Goal: Information Seeking & Learning: Learn about a topic

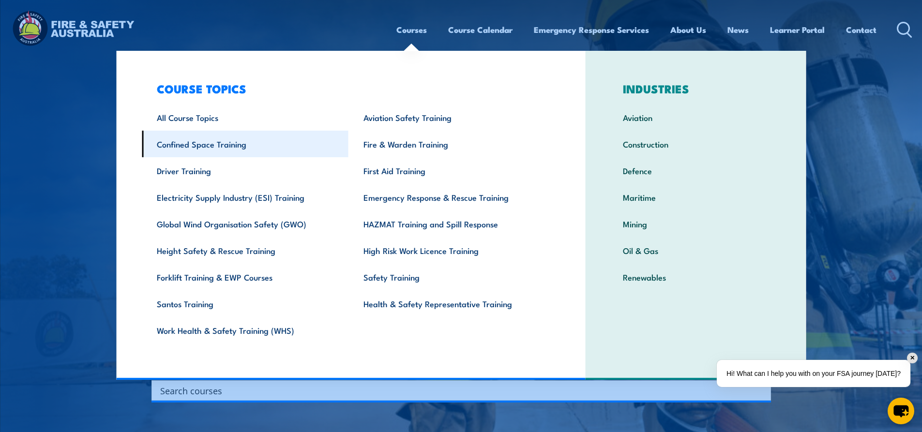
click at [214, 144] on link "Confined Space Training" at bounding box center [245, 144] width 207 height 27
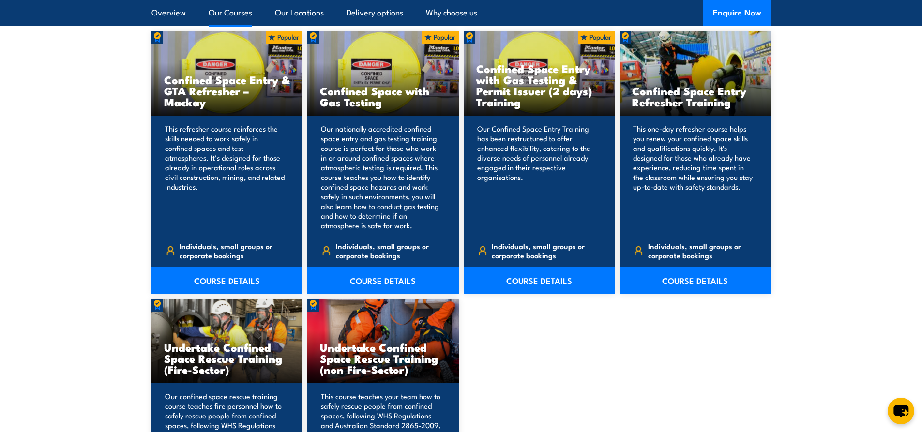
scroll to position [774, 0]
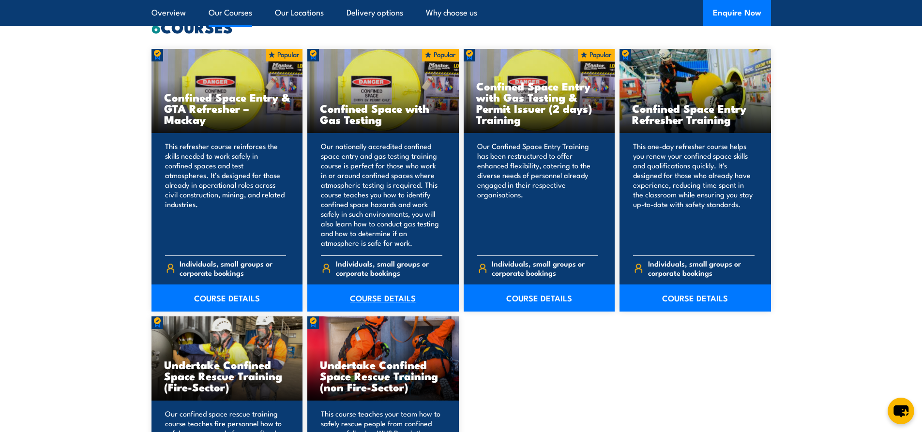
click at [376, 299] on link "COURSE DETAILS" at bounding box center [382, 298] width 151 height 27
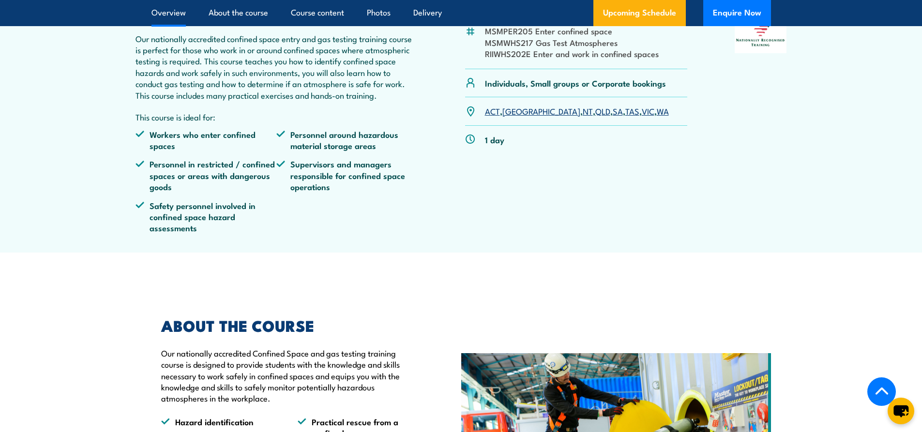
scroll to position [387, 0]
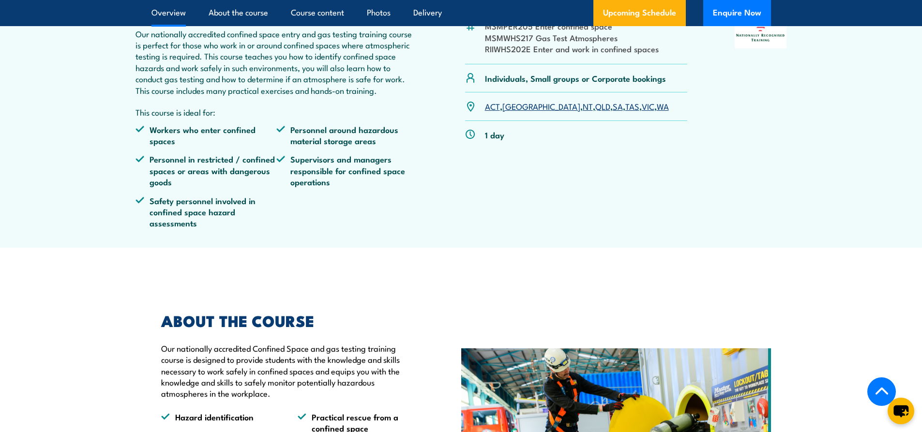
click at [595, 112] on link "QLD" at bounding box center [602, 106] width 15 height 12
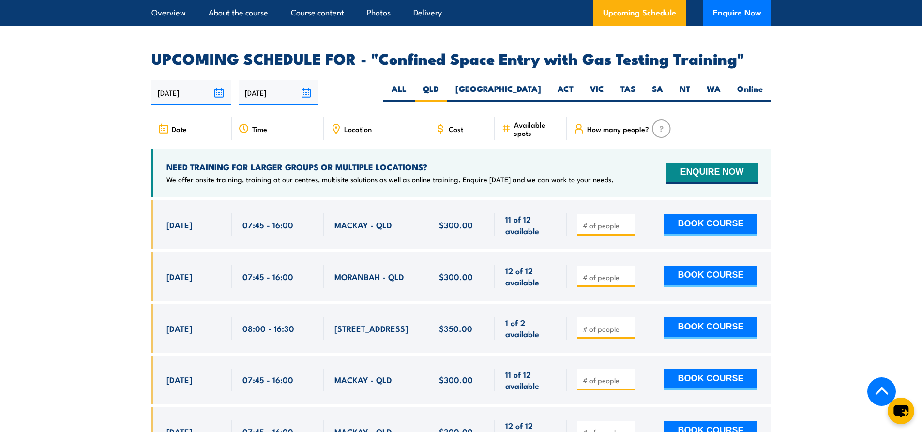
scroll to position [1740, 0]
click at [347, 127] on span "Location" at bounding box center [358, 129] width 28 height 8
click at [331, 125] on icon at bounding box center [336, 129] width 11 height 11
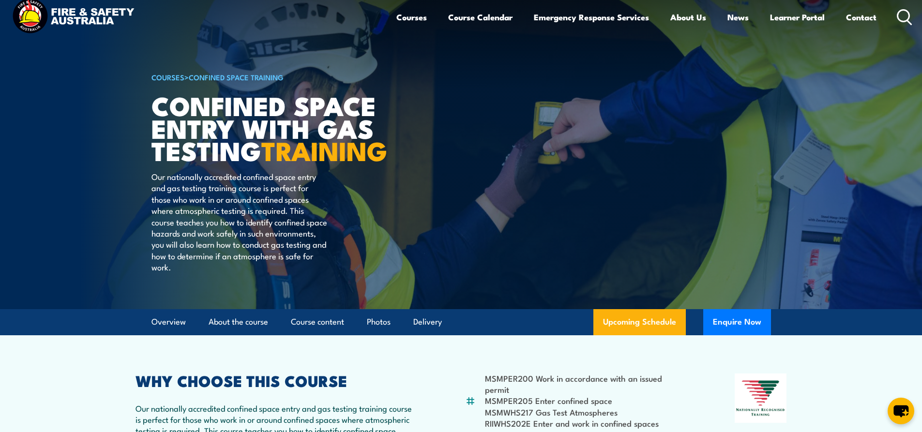
scroll to position [0, 0]
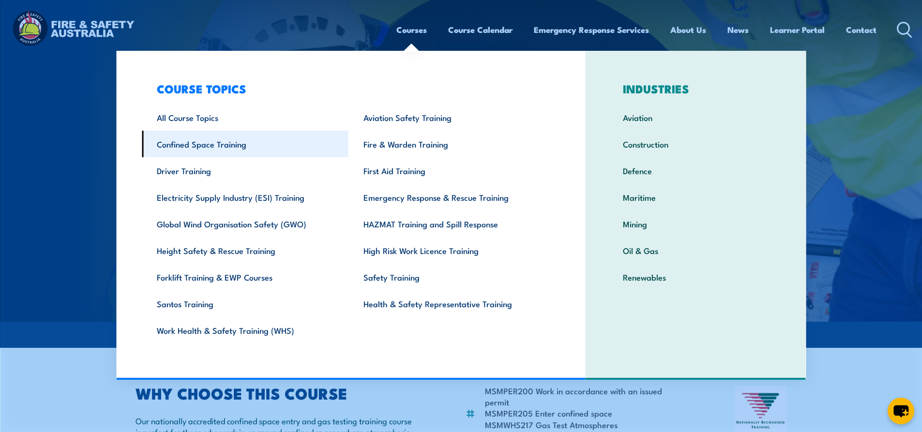
click at [240, 139] on link "Confined Space Training" at bounding box center [245, 144] width 207 height 27
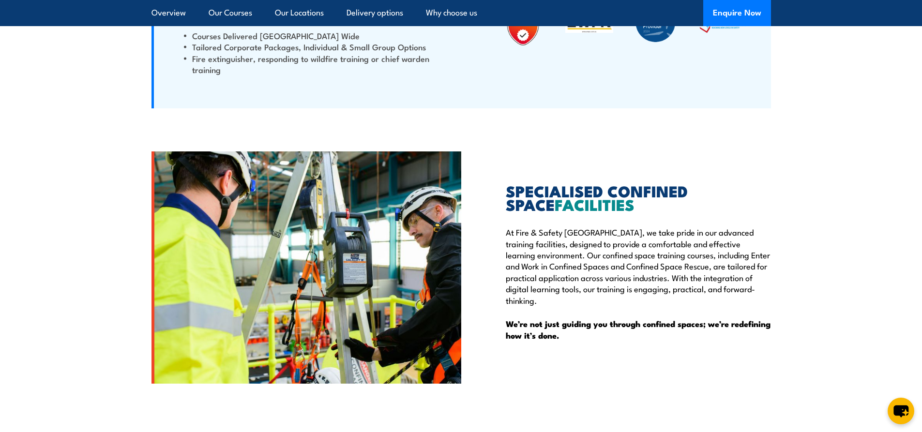
scroll to position [2371, 0]
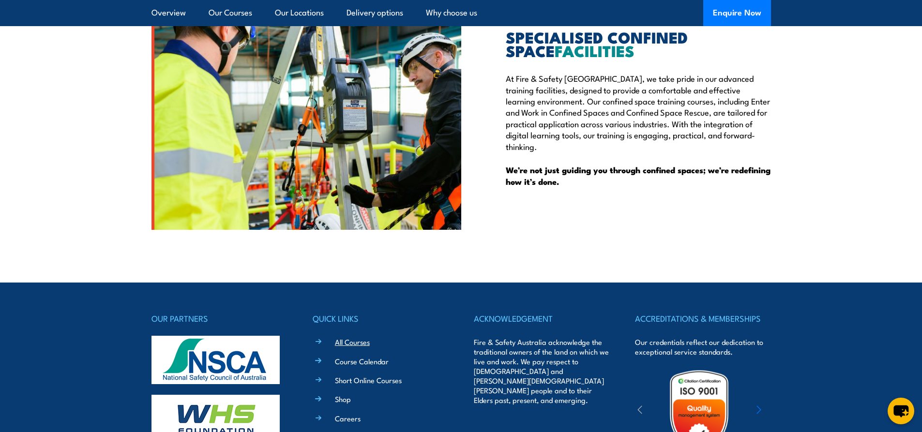
click at [356, 343] on link "All Courses" at bounding box center [352, 342] width 35 height 10
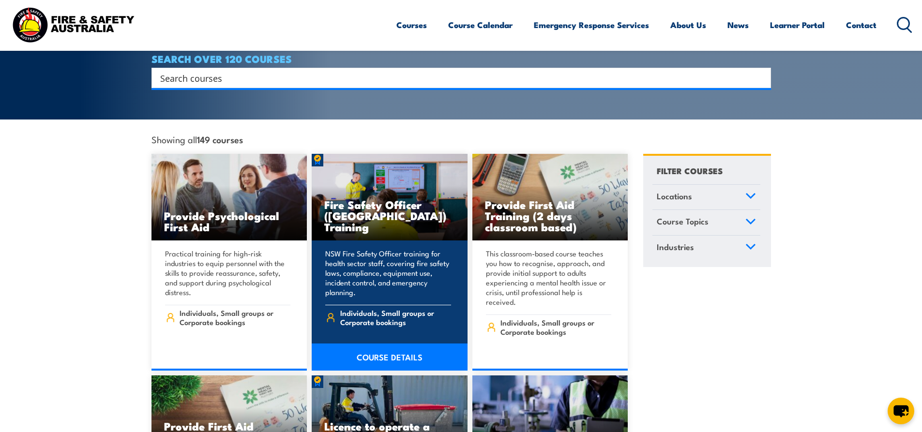
scroll to position [48, 0]
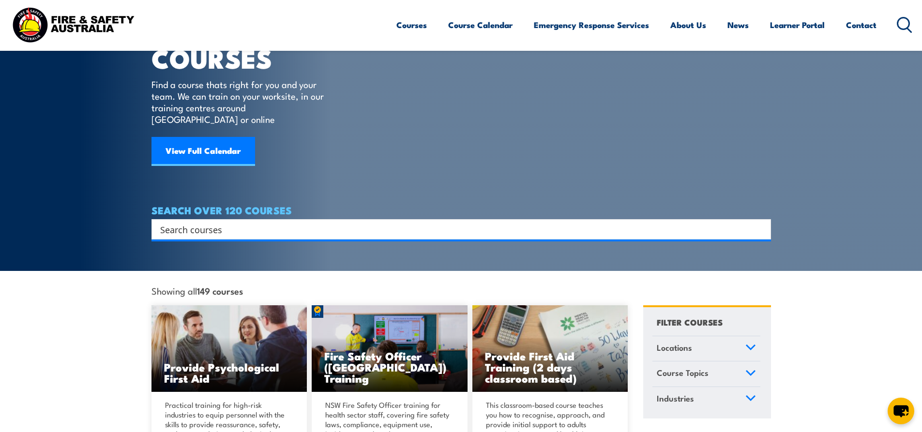
click at [237, 222] on input "Search input" at bounding box center [454, 229] width 589 height 15
type input "confined space"
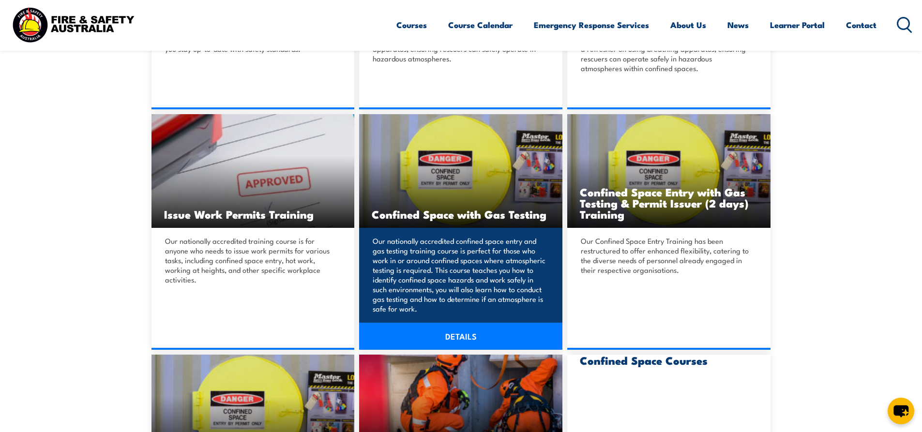
scroll to position [484, 0]
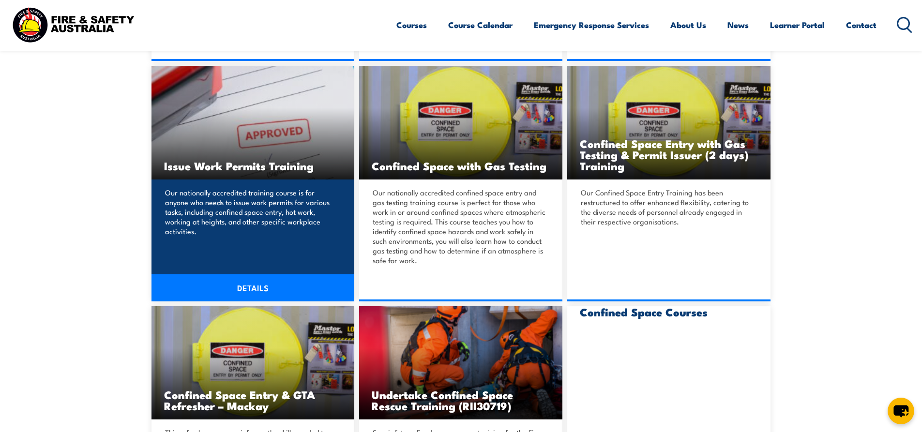
click at [253, 281] on link "DETAILS" at bounding box center [252, 287] width 203 height 27
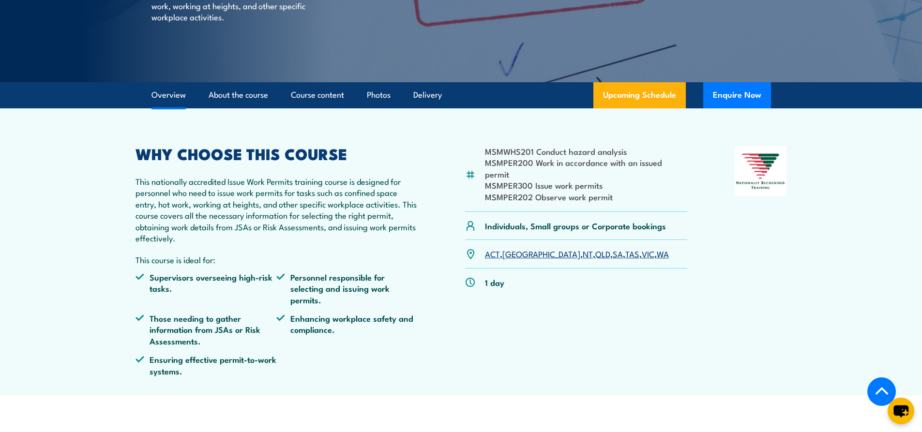
scroll to position [194, 0]
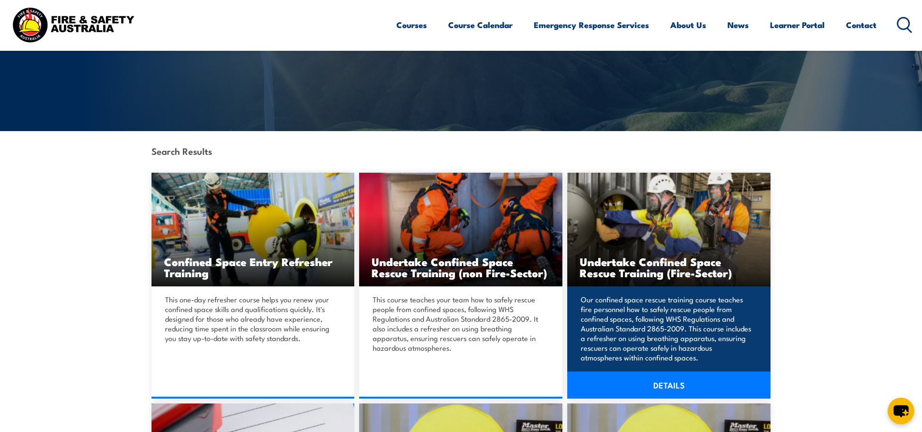
scroll to position [145, 0]
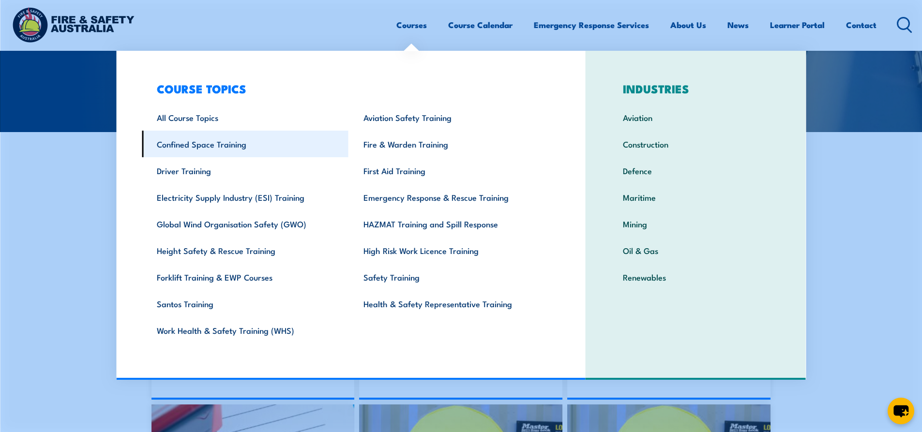
click at [176, 144] on link "Confined Space Training" at bounding box center [245, 144] width 207 height 27
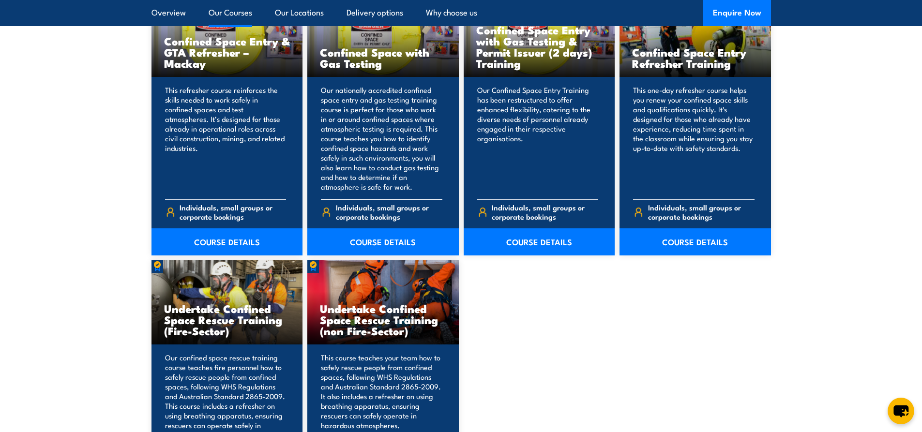
scroll to position [823, 0]
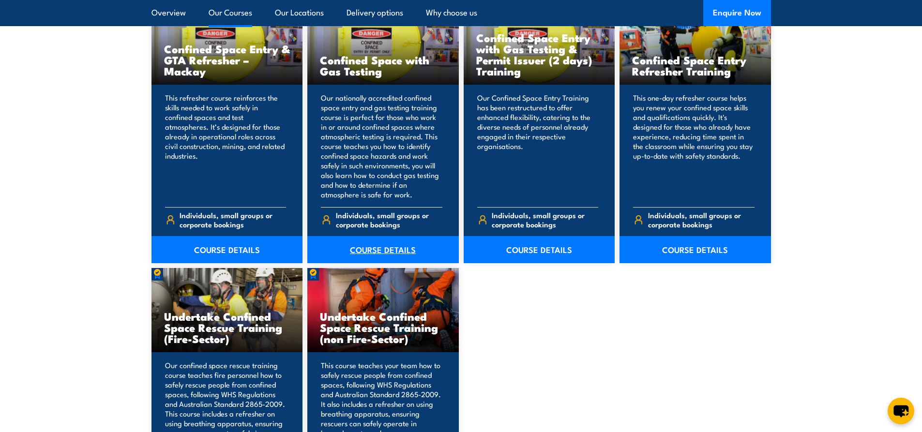
click at [390, 248] on link "COURSE DETAILS" at bounding box center [382, 249] width 151 height 27
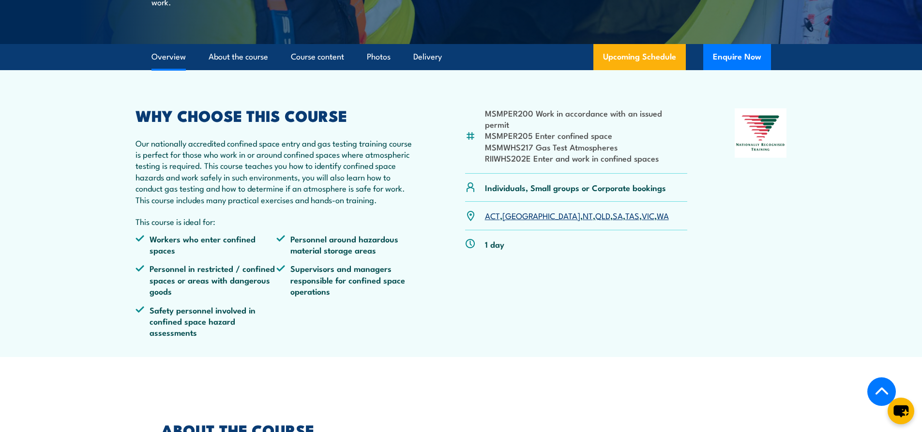
scroll to position [436, 0]
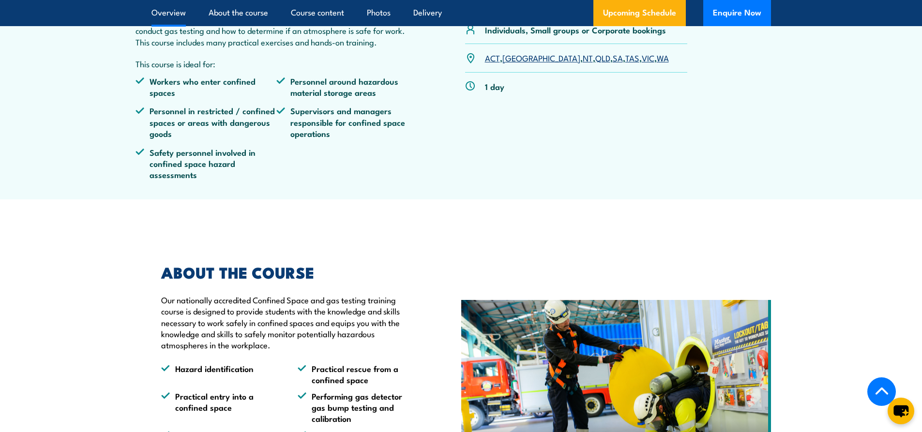
click at [595, 63] on link "QLD" at bounding box center [602, 58] width 15 height 12
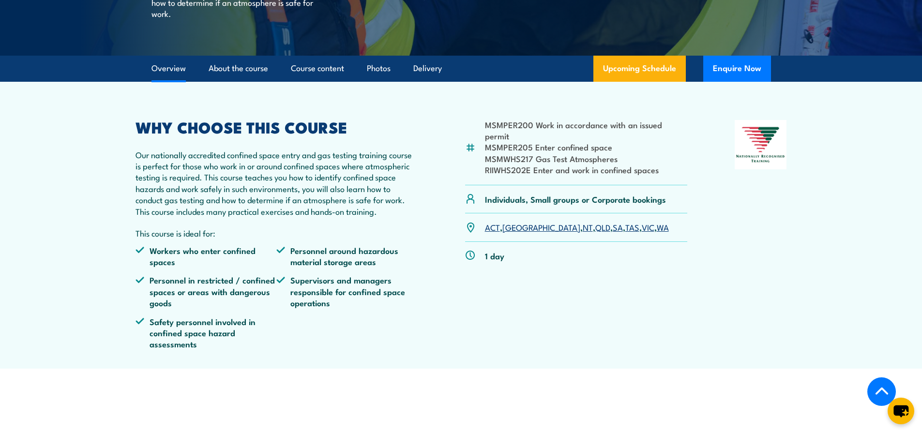
scroll to position [290, 0]
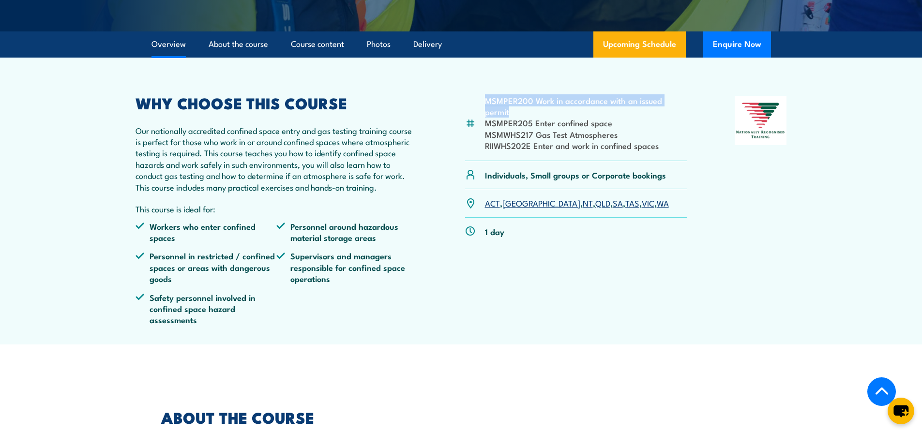
drag, startPoint x: 697, startPoint y: 120, endPoint x: 485, endPoint y: 122, distance: 212.5
click at [485, 122] on div "MSMPER200 Work in accordance with an issued permit MSMPER205 Enter confined spa…" at bounding box center [460, 214] width 651 height 237
copy li "MSMPER200 Work in accordance with an issued permit"
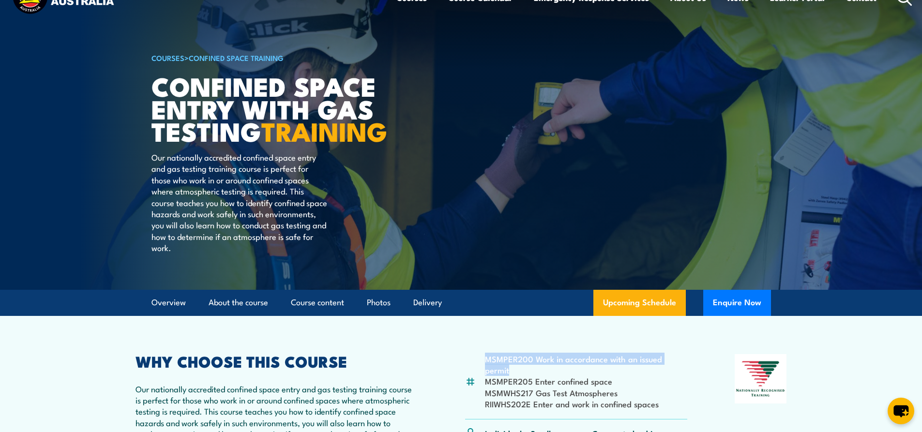
scroll to position [0, 0]
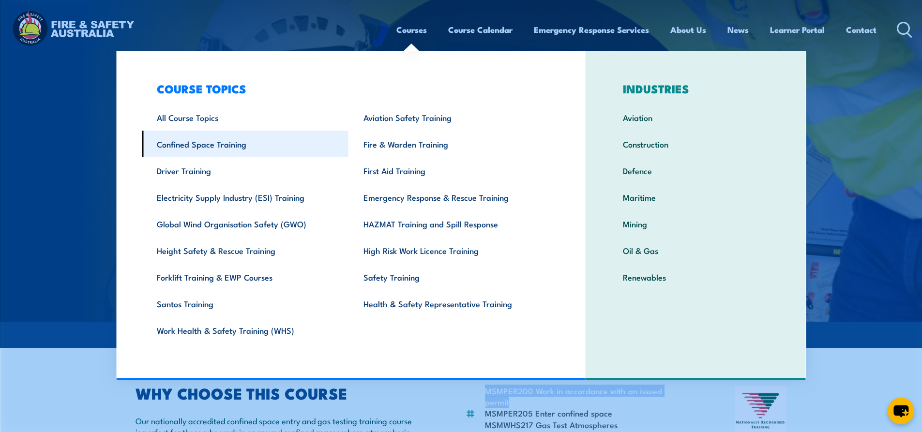
click at [220, 140] on link "Confined Space Training" at bounding box center [245, 144] width 207 height 27
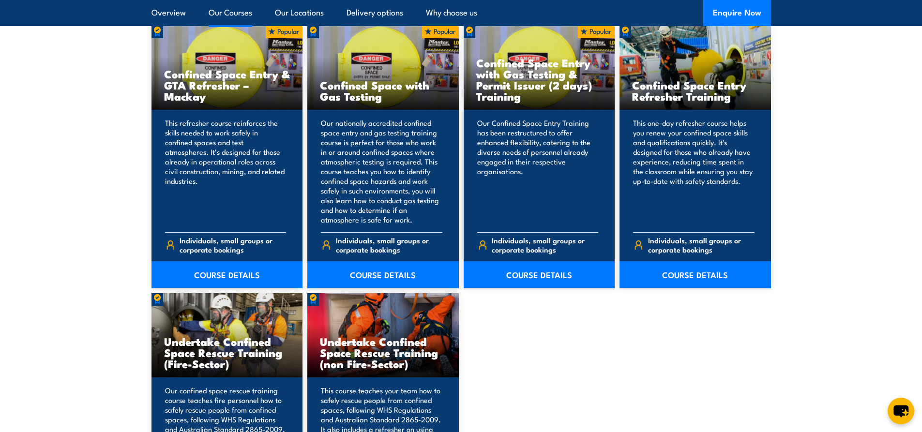
scroll to position [823, 0]
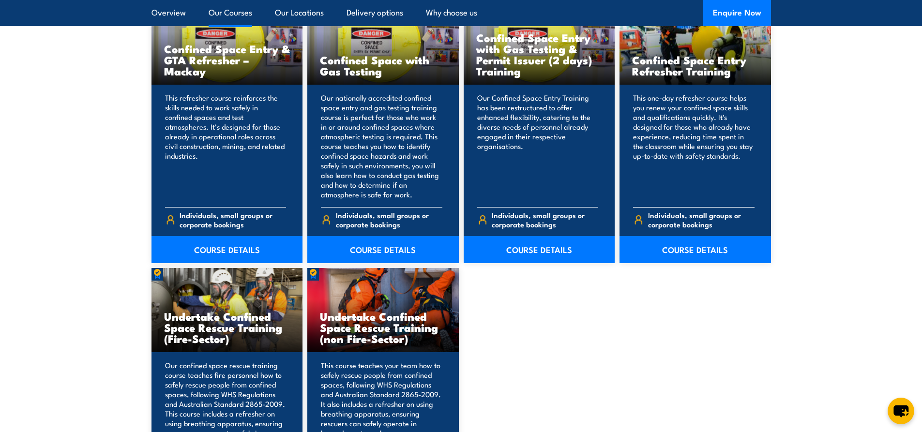
click at [695, 165] on p "This one-day refresher course helps you renew your confined space skills and qu…" at bounding box center [693, 146] width 121 height 106
click at [678, 244] on link "COURSE DETAILS" at bounding box center [694, 249] width 151 height 27
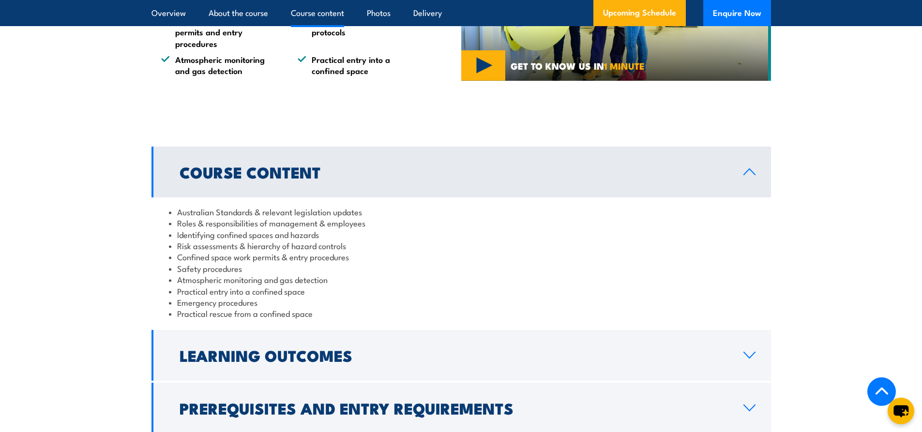
scroll to position [968, 0]
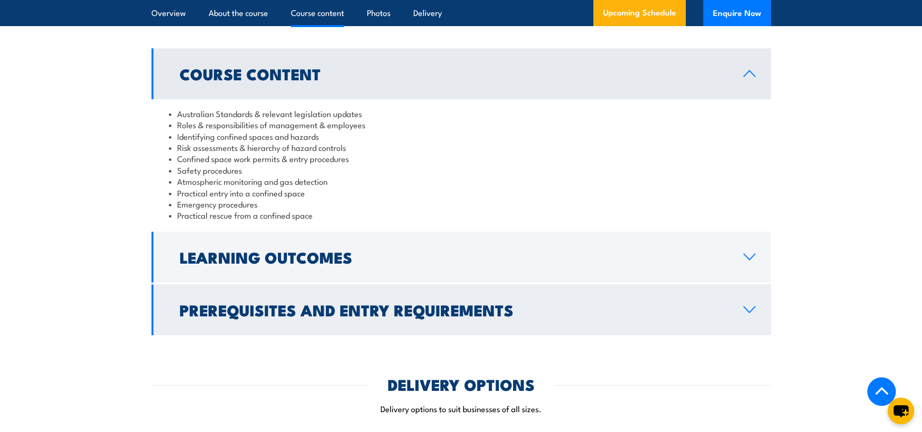
click at [746, 310] on icon at bounding box center [749, 310] width 13 height 8
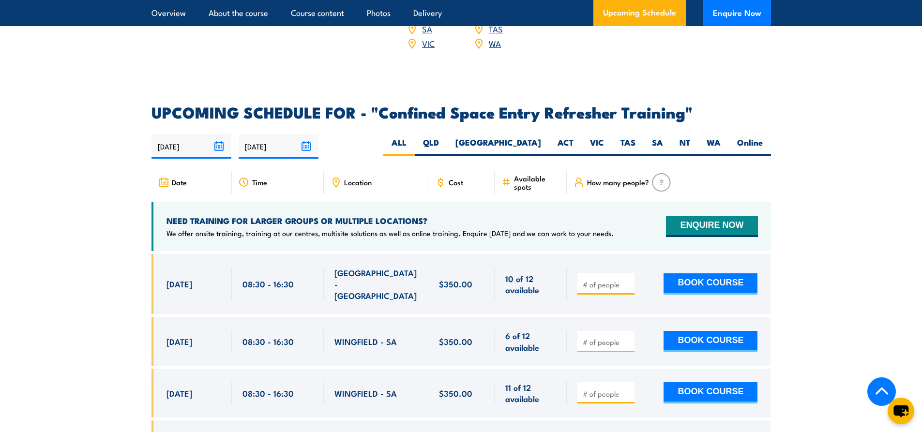
scroll to position [1839, 0]
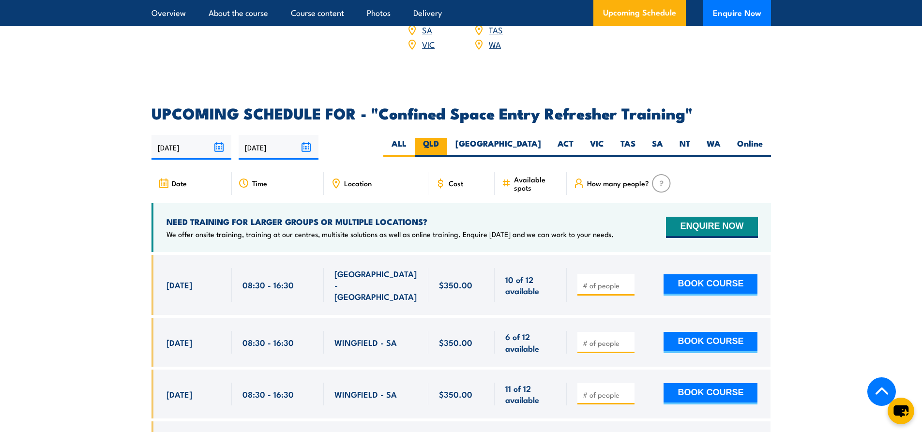
click at [447, 138] on label "QLD" at bounding box center [431, 147] width 32 height 19
click at [445, 138] on input "QLD" at bounding box center [442, 141] width 6 height 6
radio input "true"
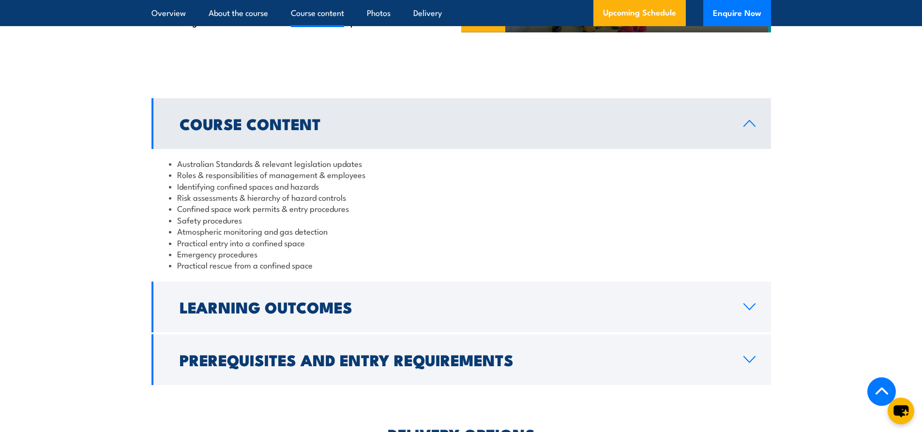
scroll to position [942, 0]
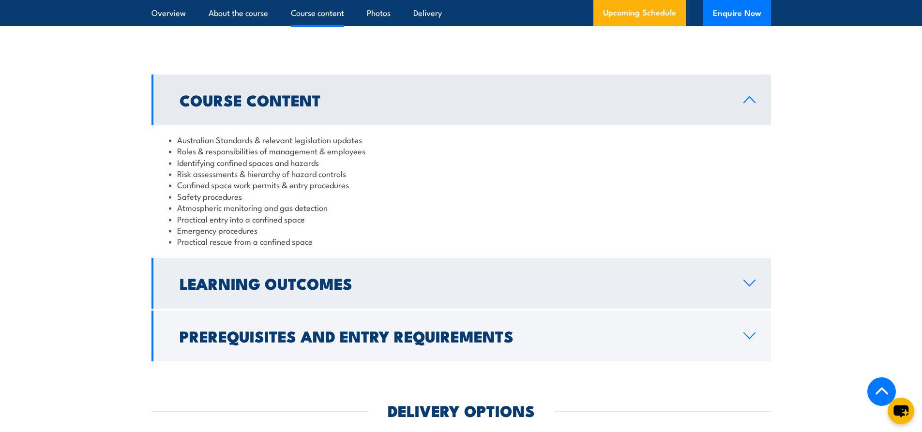
click at [746, 280] on icon at bounding box center [749, 283] width 13 height 8
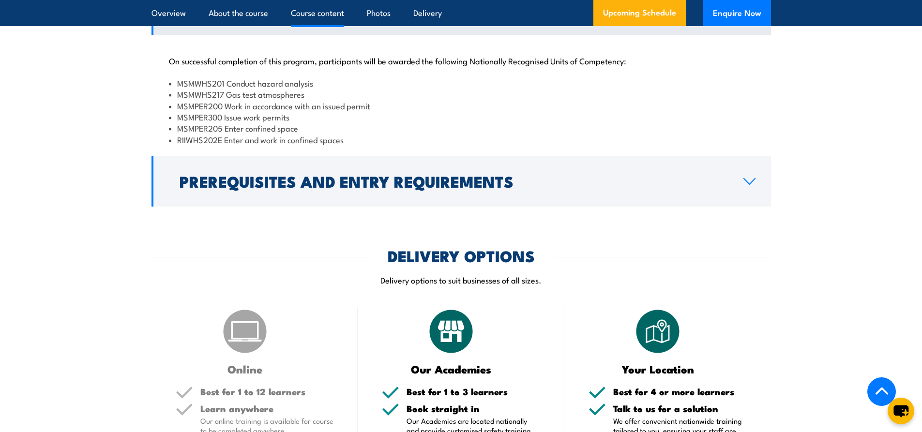
scroll to position [1087, 0]
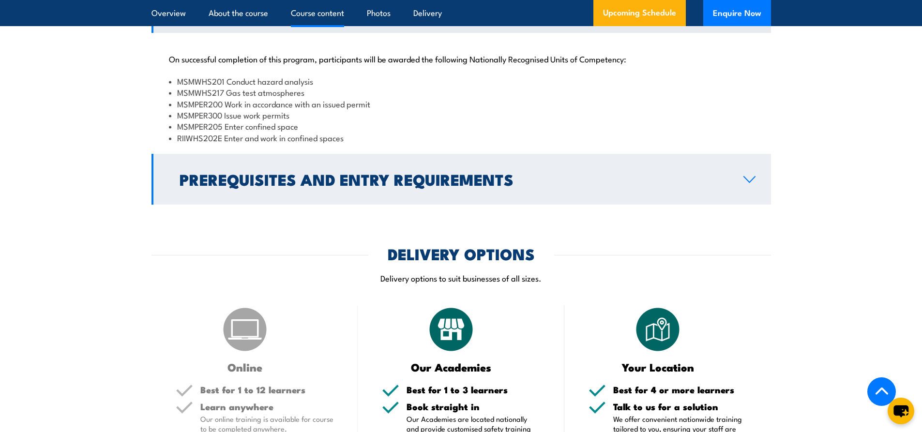
click at [749, 176] on icon at bounding box center [749, 180] width 13 height 8
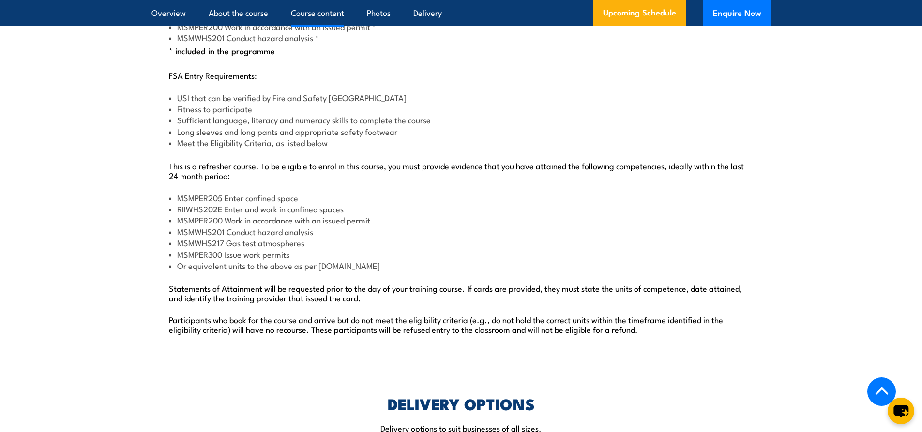
scroll to position [1184, 0]
